Goal: Task Accomplishment & Management: Manage account settings

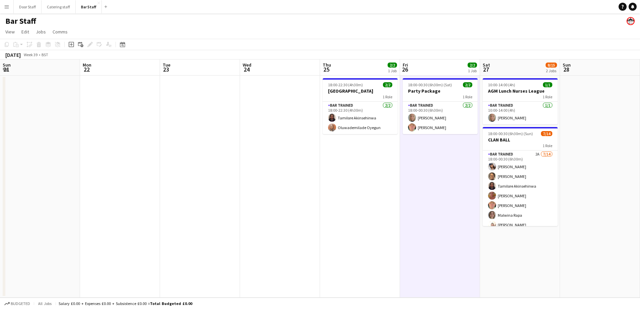
scroll to position [73, 0]
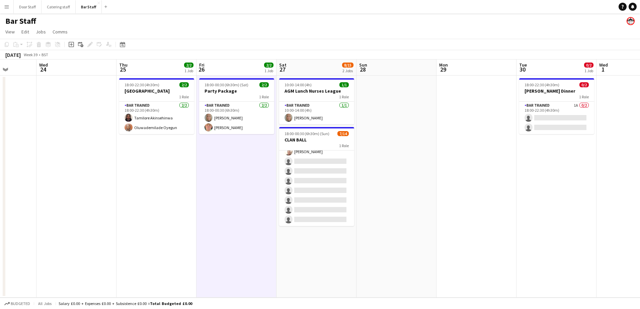
click at [8, 6] on app-icon "Menu" at bounding box center [6, 6] width 5 height 5
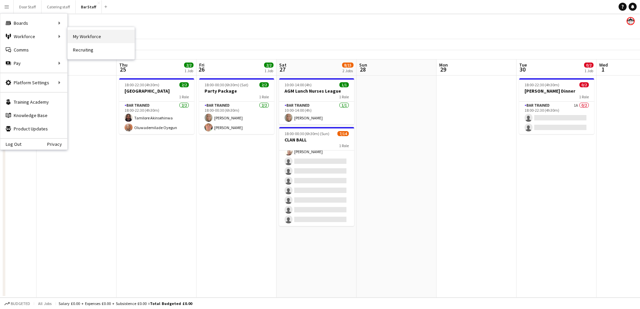
click at [91, 34] on link "My Workforce" at bounding box center [101, 36] width 67 height 13
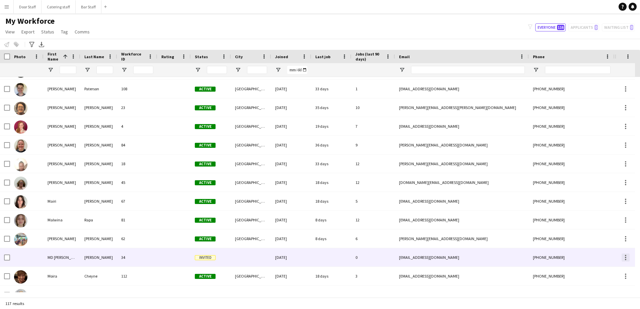
click at [624, 258] on div at bounding box center [625, 258] width 8 height 8
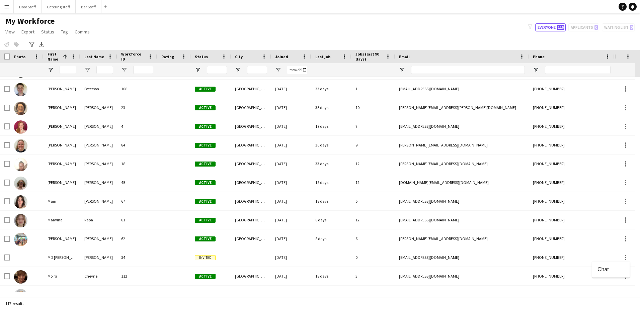
click at [91, 259] on div at bounding box center [320, 154] width 640 height 309
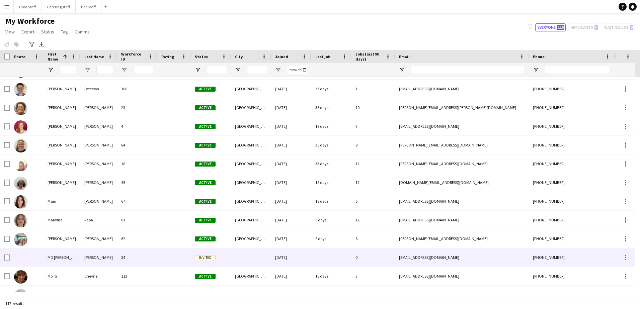
click at [472, 259] on div "[EMAIL_ADDRESS][DOMAIN_NAME]" at bounding box center [462, 257] width 134 height 18
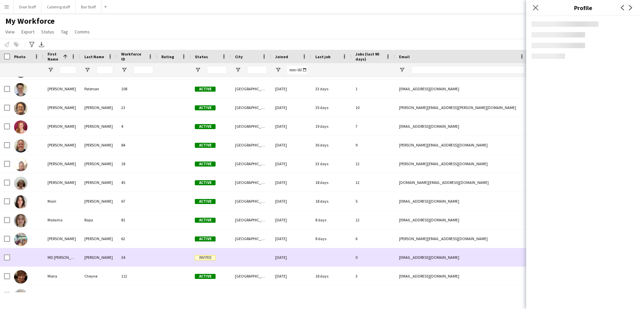
click at [472, 259] on div "[EMAIL_ADDRESS][DOMAIN_NAME]" at bounding box center [462, 257] width 134 height 18
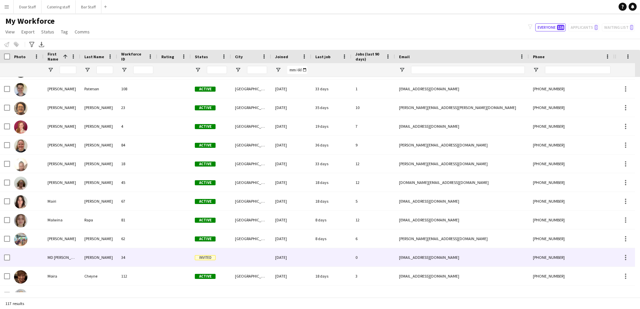
click at [472, 259] on div "[EMAIL_ADDRESS][DOMAIN_NAME]" at bounding box center [462, 257] width 134 height 18
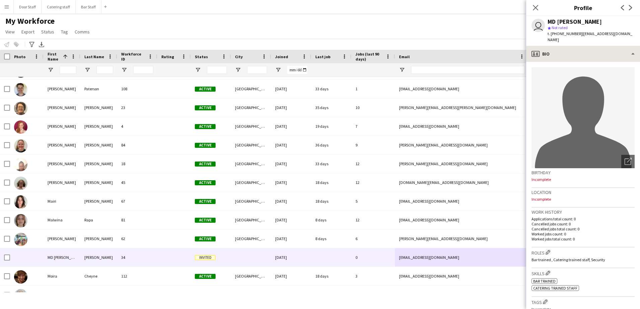
drag, startPoint x: 578, startPoint y: 34, endPoint x: 633, endPoint y: 46, distance: 55.5
click at [633, 46] on app-crew-profile "Close pop-in Profile Previous Next user MD [PERSON_NAME] star Not rated t. [PHO…" at bounding box center [583, 154] width 114 height 309
copy app-crew-profile "[EMAIL_ADDRESS][DOMAIN_NAME] profile"
click at [10, 8] on button "Menu" at bounding box center [6, 6] width 13 height 13
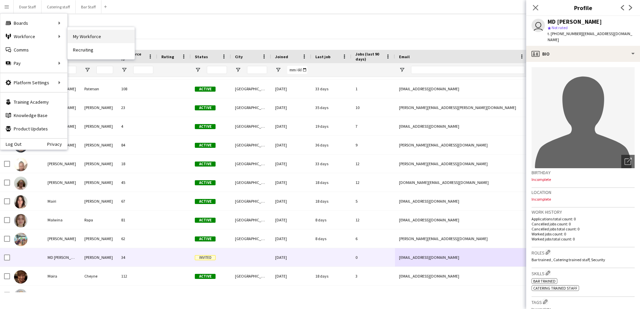
click at [92, 31] on link "My Workforce" at bounding box center [101, 36] width 67 height 13
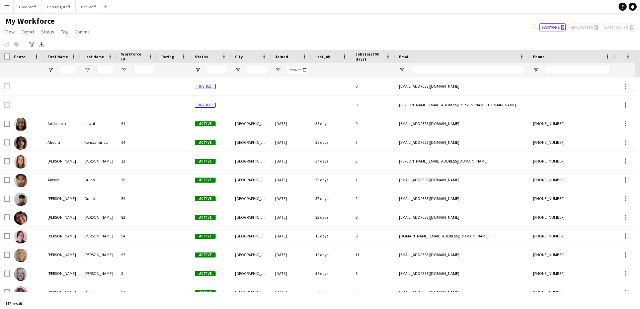
click at [7, 8] on app-icon "Menu" at bounding box center [6, 6] width 5 height 5
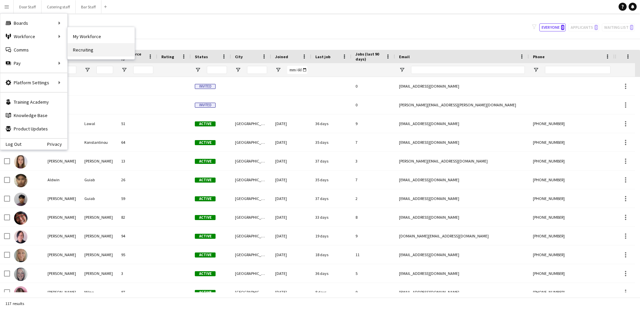
click at [82, 50] on link "Recruiting" at bounding box center [101, 49] width 67 height 13
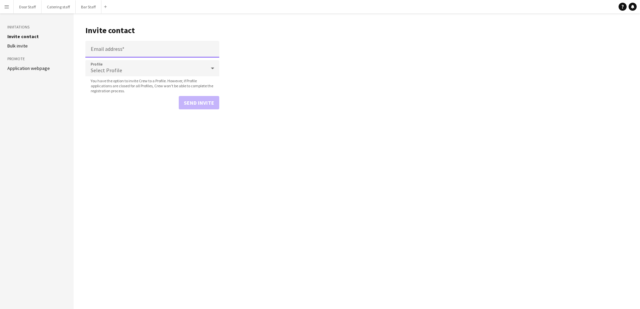
click at [125, 49] on input "Email address" at bounding box center [152, 49] width 134 height 17
paste input "**********"
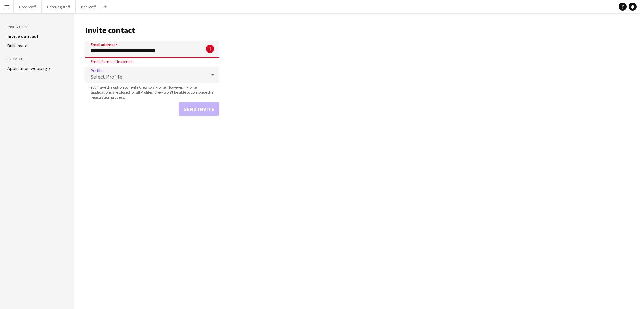
click at [138, 69] on div "Select Profile" at bounding box center [145, 75] width 120 height 16
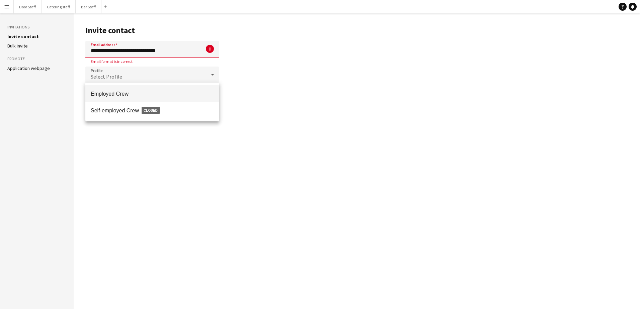
click at [191, 51] on div at bounding box center [320, 154] width 640 height 309
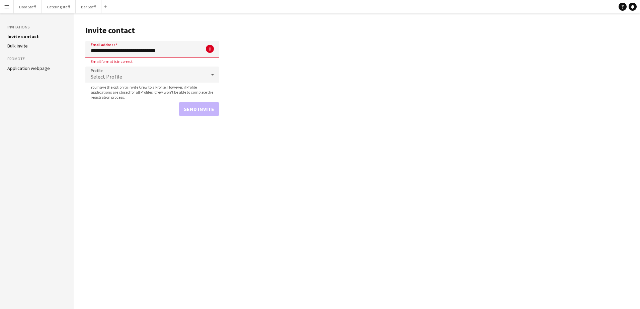
click at [191, 51] on input "**********" at bounding box center [152, 49] width 134 height 17
click at [262, 43] on main "**********" at bounding box center [357, 161] width 566 height 296
click at [192, 74] on div "Select Profile" at bounding box center [145, 75] width 120 height 16
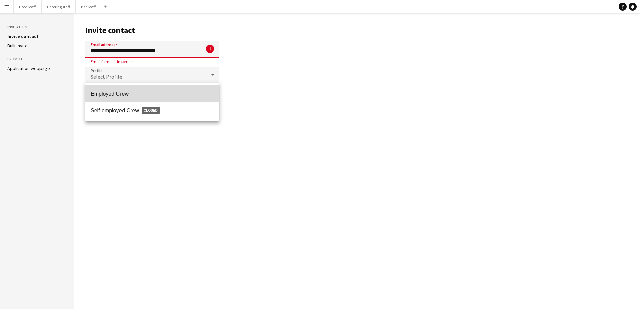
click at [110, 97] on mat-option "Employed Crew" at bounding box center [152, 93] width 134 height 17
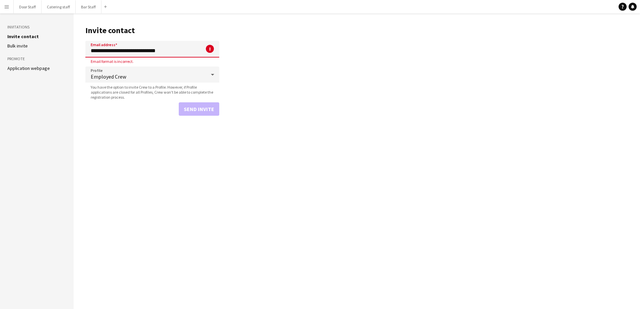
click at [100, 128] on main "**********" at bounding box center [357, 161] width 566 height 296
click at [91, 54] on input "**********" at bounding box center [152, 49] width 134 height 17
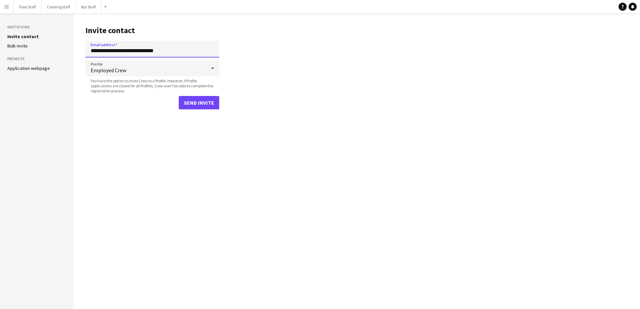
type input "**********"
click at [195, 98] on button "Send invite" at bounding box center [199, 102] width 40 height 13
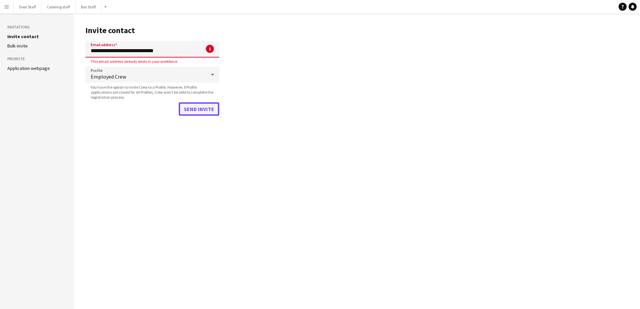
click at [192, 110] on button "Send invite" at bounding box center [199, 108] width 40 height 13
click at [183, 50] on input "**********" at bounding box center [152, 49] width 134 height 17
click at [203, 108] on button "Send invite" at bounding box center [199, 108] width 40 height 13
click at [5, 3] on button "Menu" at bounding box center [6, 6] width 13 height 13
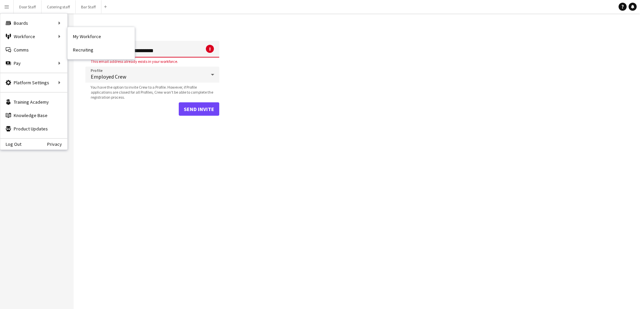
click at [85, 50] on link "Recruiting" at bounding box center [101, 49] width 67 height 13
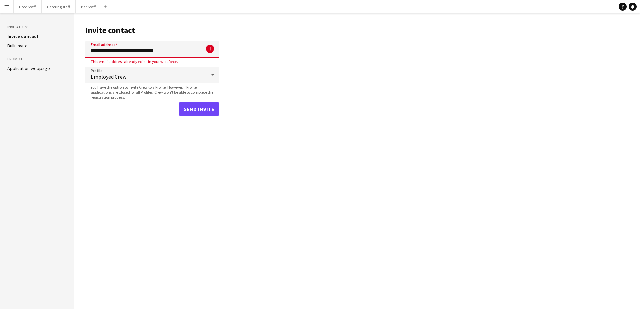
click at [5, 6] on app-icon "Menu" at bounding box center [6, 6] width 5 height 5
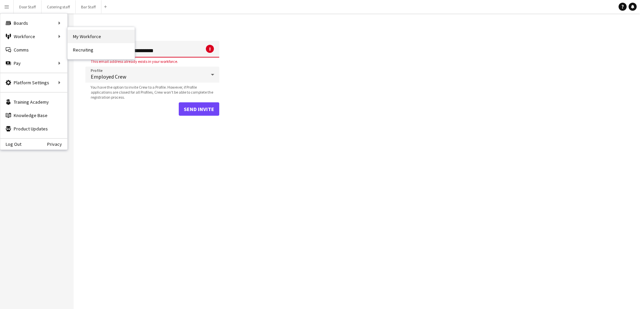
click at [90, 35] on link "My Workforce" at bounding box center [101, 36] width 67 height 13
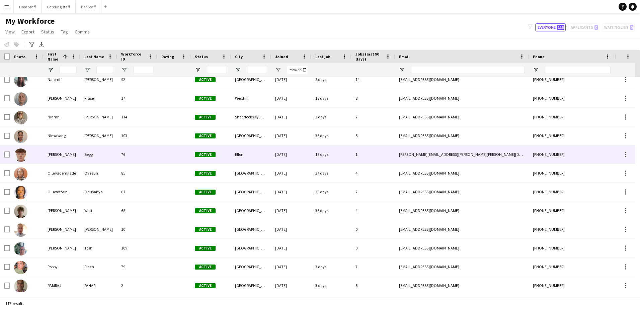
scroll to position [1372, 0]
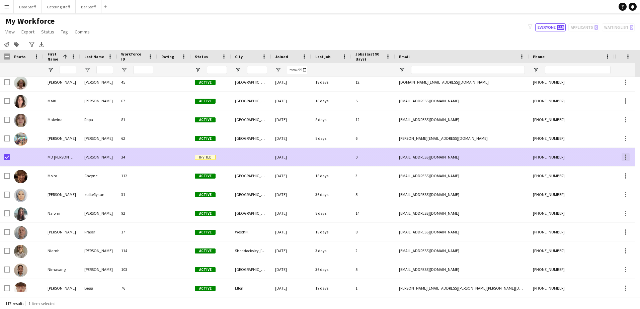
click at [627, 155] on div at bounding box center [625, 157] width 8 height 8
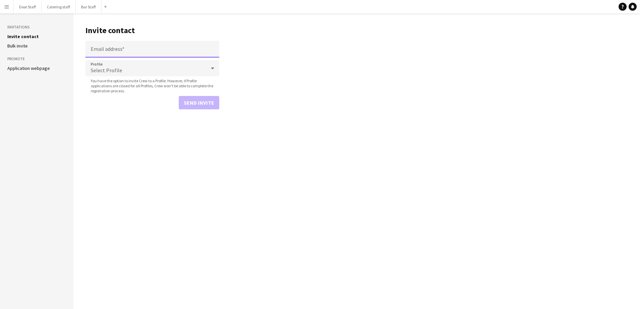
click at [118, 52] on input "Email address" at bounding box center [152, 49] width 134 height 17
type input "**********"
click at [153, 71] on div "Select Profile" at bounding box center [145, 68] width 120 height 16
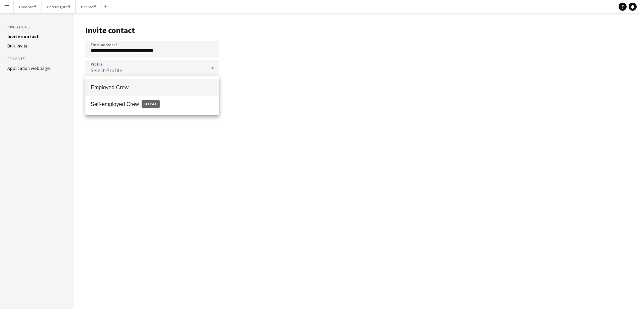
click at [132, 88] on span "Employed Crew" at bounding box center [152, 87] width 123 height 6
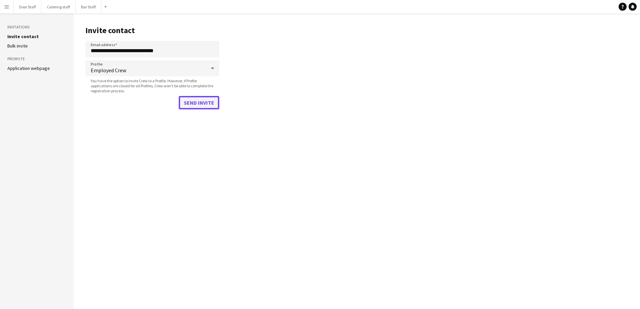
click at [194, 101] on button "Send invite" at bounding box center [199, 102] width 40 height 13
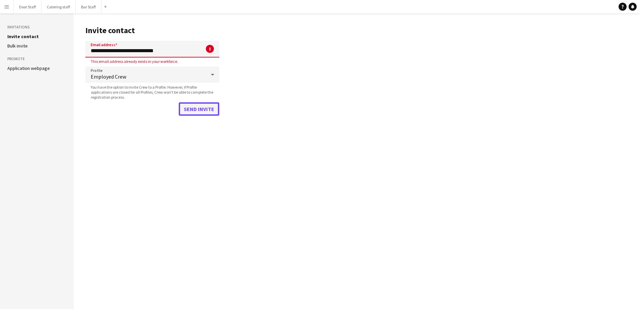
click at [207, 104] on button "Send invite" at bounding box center [199, 108] width 40 height 13
click at [178, 50] on input "**********" at bounding box center [152, 49] width 134 height 17
click at [206, 108] on button "Send invite" at bounding box center [199, 108] width 40 height 13
click at [21, 25] on h3 "Invitations" at bounding box center [36, 27] width 59 height 6
click at [20, 26] on h3 "Invitations" at bounding box center [36, 27] width 59 height 6
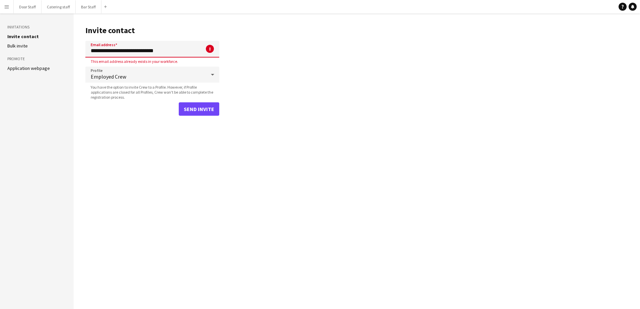
click at [5, 3] on button "Menu" at bounding box center [6, 6] width 13 height 13
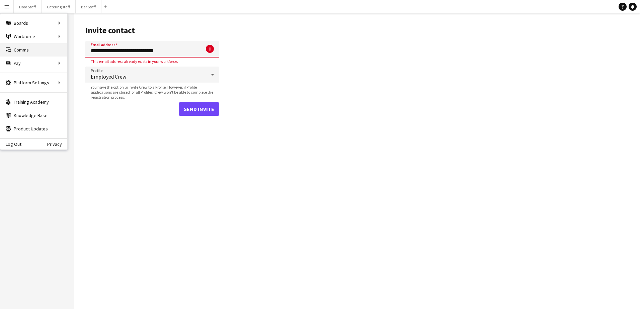
click at [16, 48] on link "Comms Comms" at bounding box center [33, 49] width 67 height 13
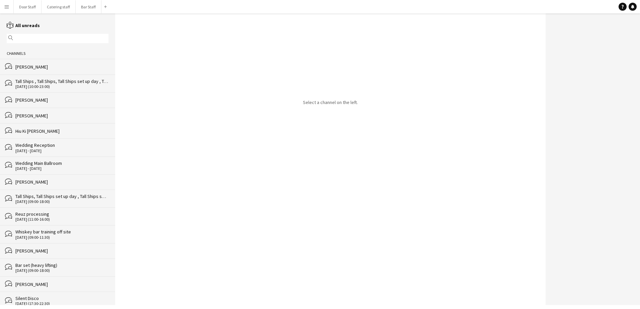
click at [8, 7] on app-icon "Menu" at bounding box center [6, 6] width 5 height 5
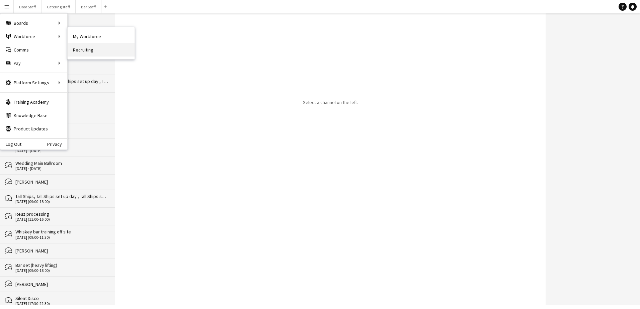
click at [94, 47] on link "Recruiting" at bounding box center [101, 49] width 67 height 13
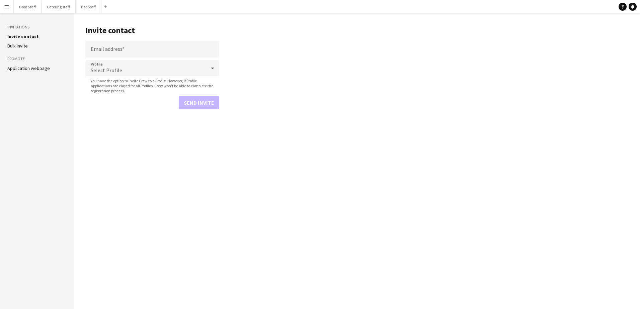
click at [27, 47] on link "Bulk invite" at bounding box center [17, 46] width 20 height 6
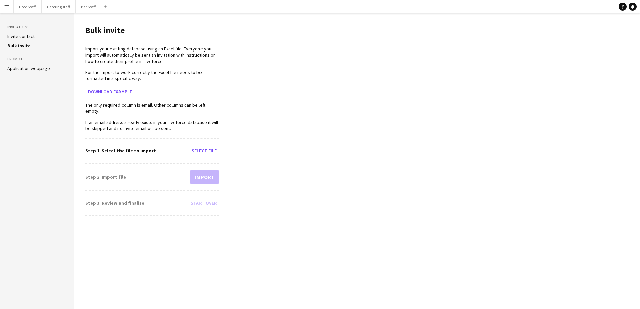
click at [9, 5] on app-icon "Menu" at bounding box center [6, 6] width 5 height 5
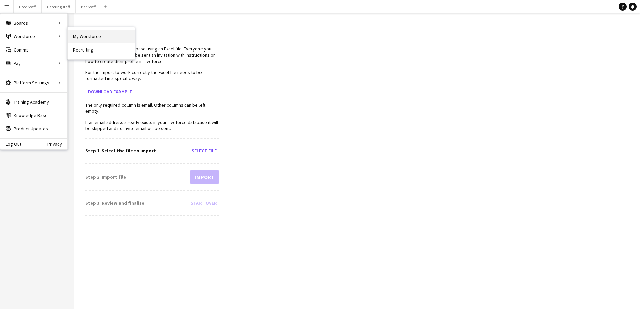
click at [94, 35] on link "My Workforce" at bounding box center [101, 36] width 67 height 13
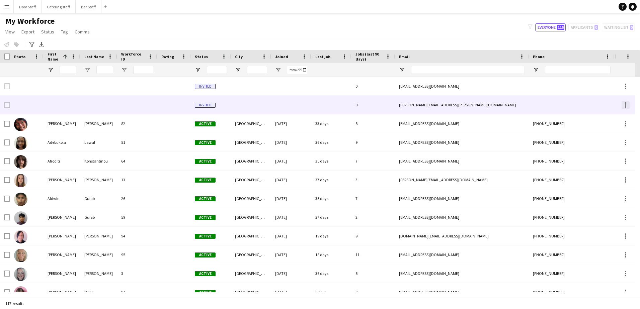
click at [626, 104] on div at bounding box center [625, 105] width 8 height 8
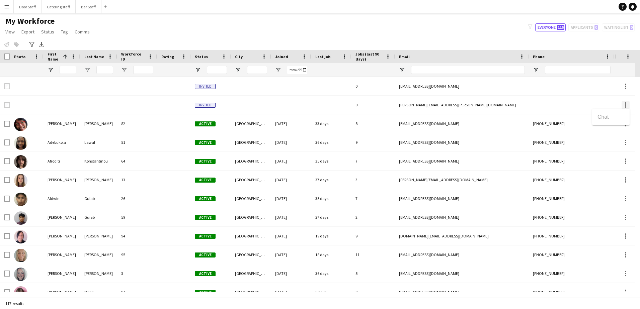
click at [626, 104] on div at bounding box center [320, 154] width 640 height 309
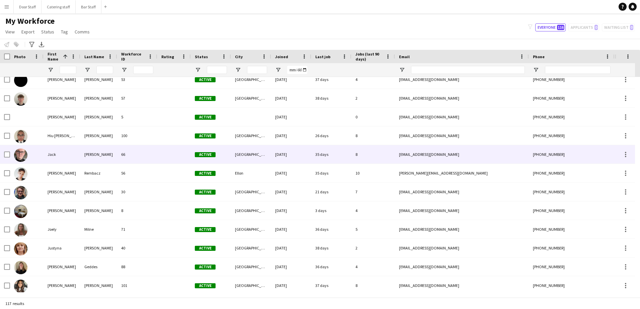
scroll to position [1071, 0]
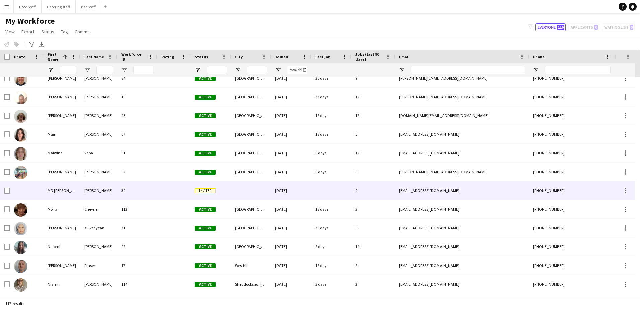
click at [210, 186] on div "Invited" at bounding box center [211, 190] width 40 height 18
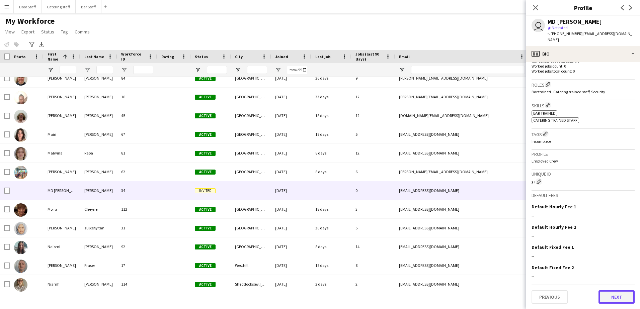
click at [621, 299] on button "Next" at bounding box center [616, 296] width 36 height 13
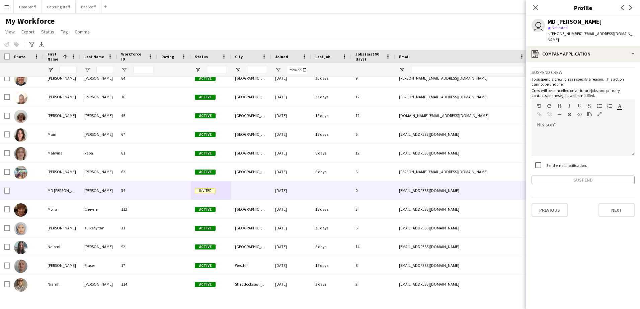
click at [611, 217] on app-crew-profile-application "Suspend crew To suspend a crew, please specify a reason. This action cannot be …" at bounding box center [583, 185] width 114 height 247
click at [610, 216] on button "Next" at bounding box center [616, 209] width 36 height 13
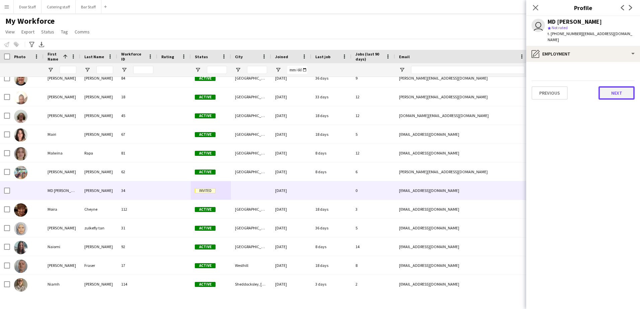
click at [622, 92] on button "Next" at bounding box center [616, 92] width 36 height 13
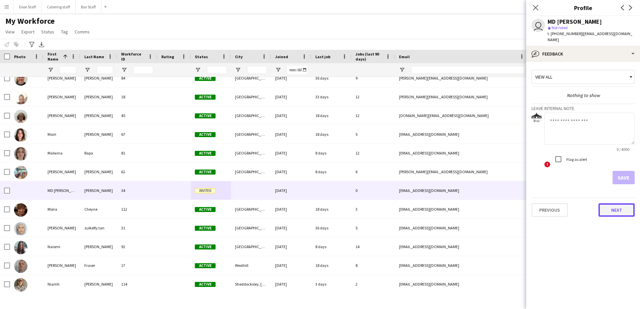
click at [612, 214] on button "Next" at bounding box center [616, 209] width 36 height 13
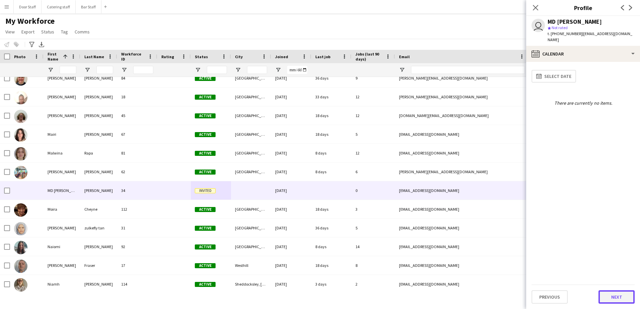
click at [616, 299] on button "Next" at bounding box center [616, 296] width 36 height 13
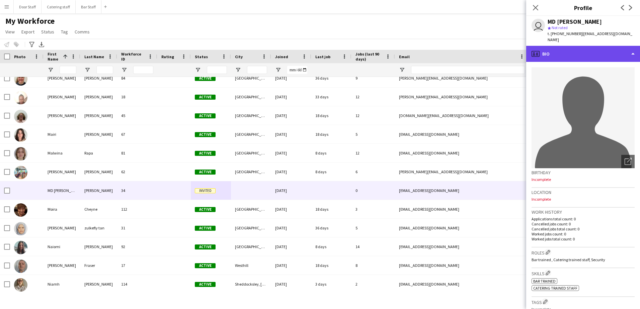
click at [593, 47] on div "profile Bio" at bounding box center [583, 54] width 114 height 16
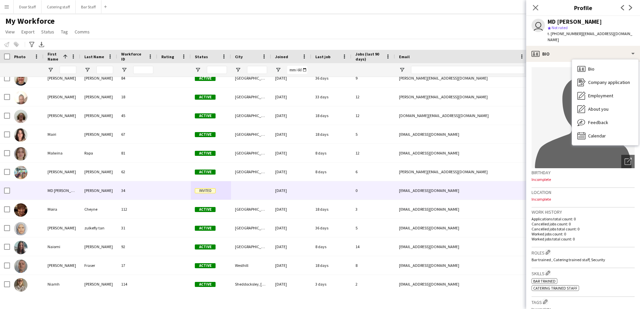
click at [575, 32] on span "t. [PHONE_NUMBER]" at bounding box center [564, 33] width 35 height 5
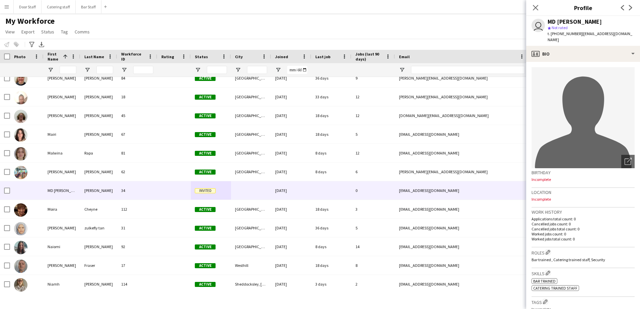
click at [578, 19] on div "MD [PERSON_NAME]" at bounding box center [574, 22] width 54 height 6
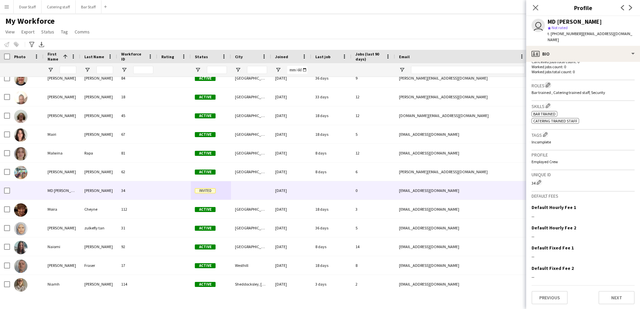
click at [548, 86] on app-icon "Edit crew company roles" at bounding box center [547, 85] width 5 height 5
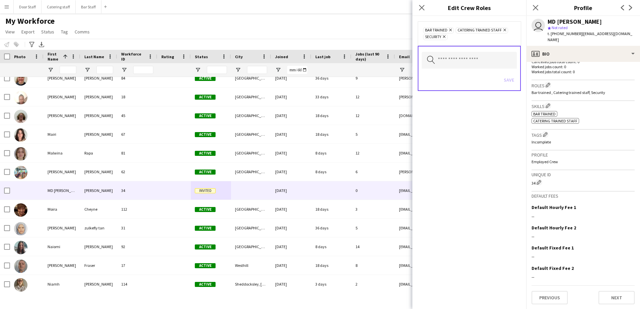
click at [443, 37] on icon "Remove" at bounding box center [443, 36] width 4 height 4
click at [508, 70] on button "Save" at bounding box center [509, 73] width 16 height 11
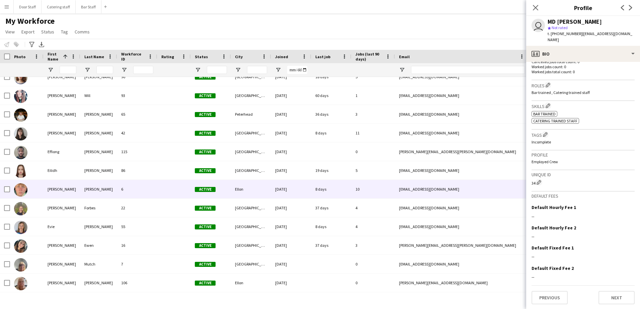
click at [467, 193] on div "[EMAIL_ADDRESS][DOMAIN_NAME]" at bounding box center [462, 189] width 134 height 18
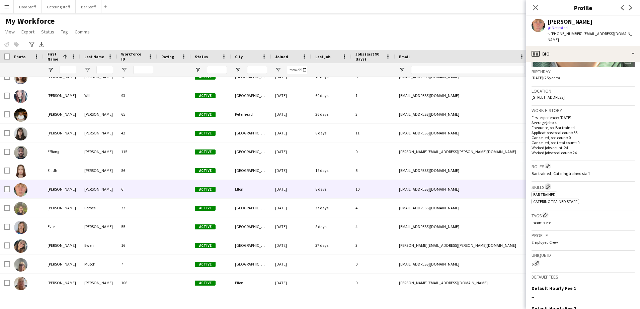
click at [550, 184] on app-icon "Edit crew company skills" at bounding box center [547, 186] width 5 height 5
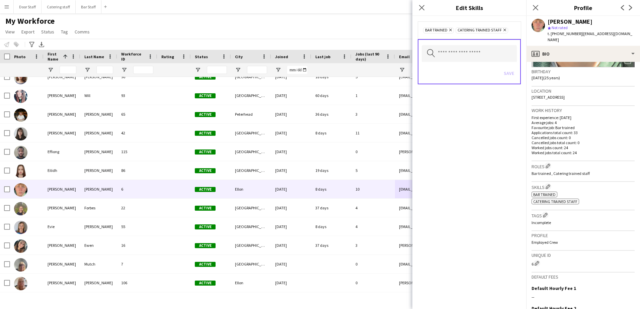
click at [506, 29] on span "Catering trained staff Remove" at bounding box center [481, 30] width 53 height 6
click at [505, 30] on icon "Remove" at bounding box center [503, 30] width 4 height 4
click at [510, 75] on button "Save" at bounding box center [509, 73] width 16 height 11
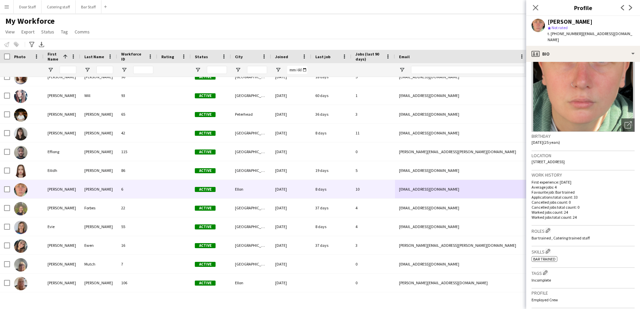
scroll to position [33, 0]
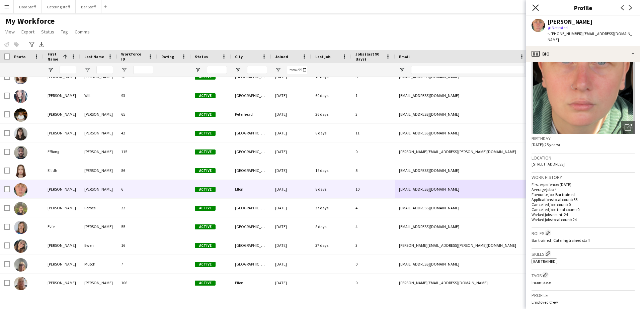
click at [537, 10] on icon "Close pop-in" at bounding box center [535, 7] width 6 height 6
